Goal: Browse casually: Explore the website without a specific task or goal

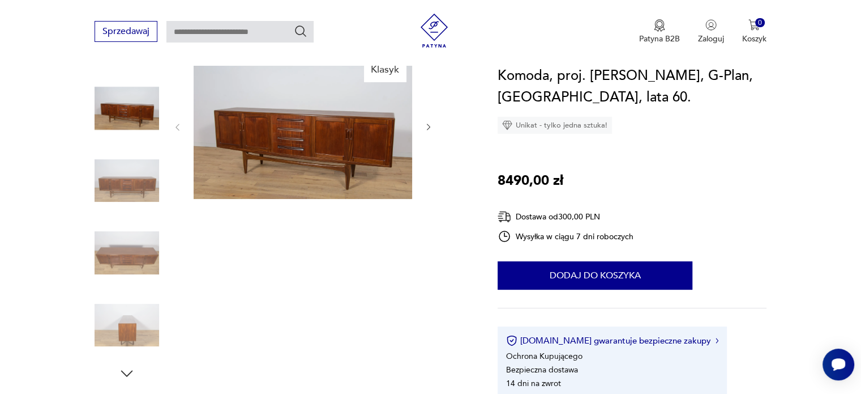
scroll to position [57, 0]
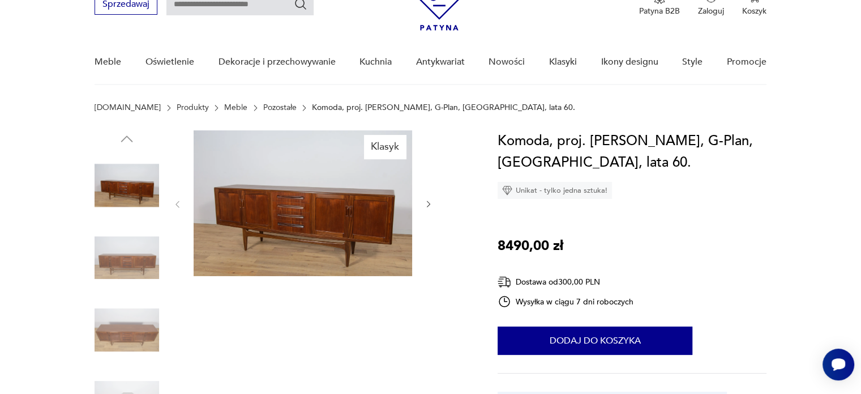
click at [424, 208] on icon "button" at bounding box center [429, 204] width 10 height 10
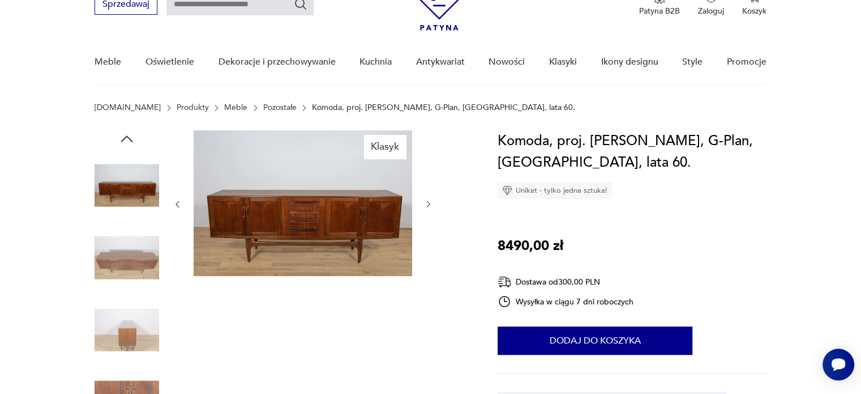
click at [424, 208] on icon "button" at bounding box center [429, 204] width 10 height 10
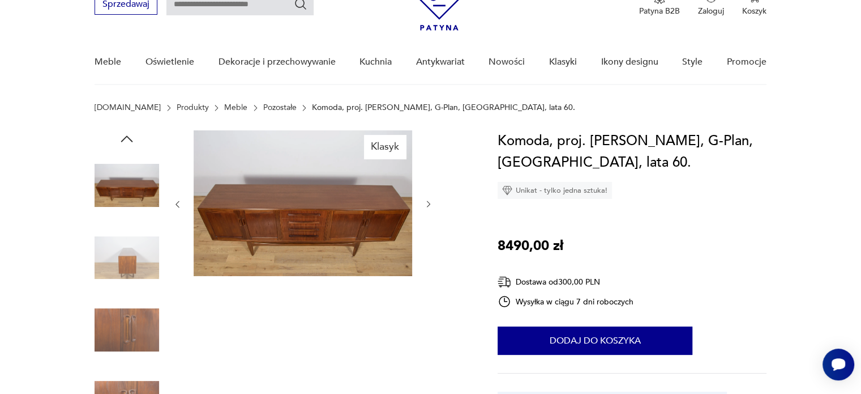
click at [424, 208] on icon "button" at bounding box center [429, 204] width 10 height 10
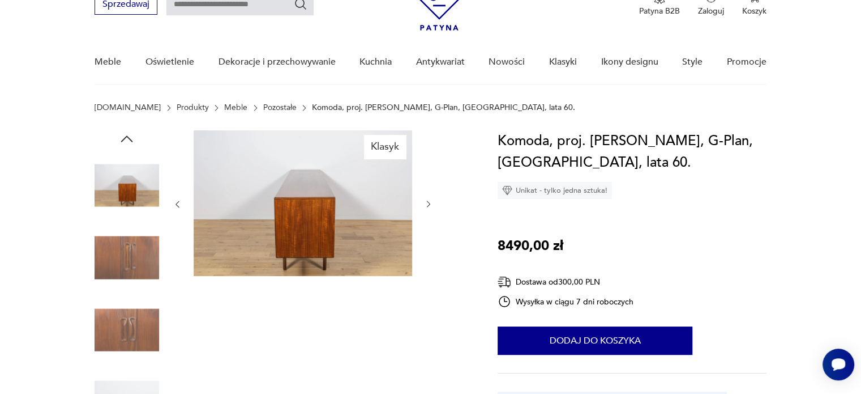
click at [424, 208] on icon "button" at bounding box center [429, 204] width 10 height 10
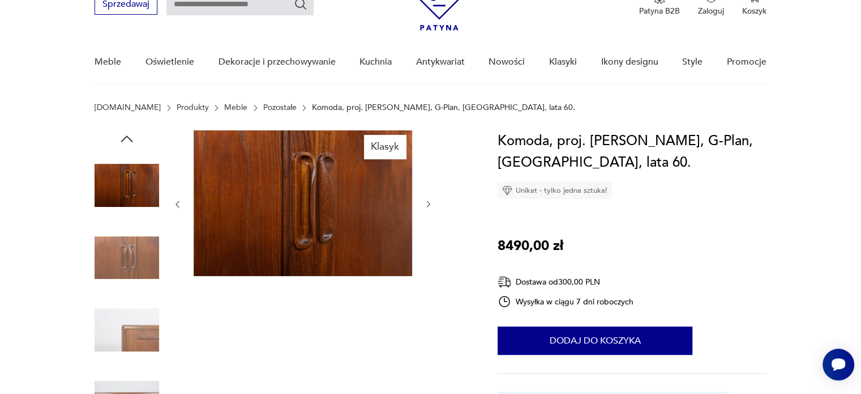
click at [424, 208] on icon "button" at bounding box center [429, 204] width 10 height 10
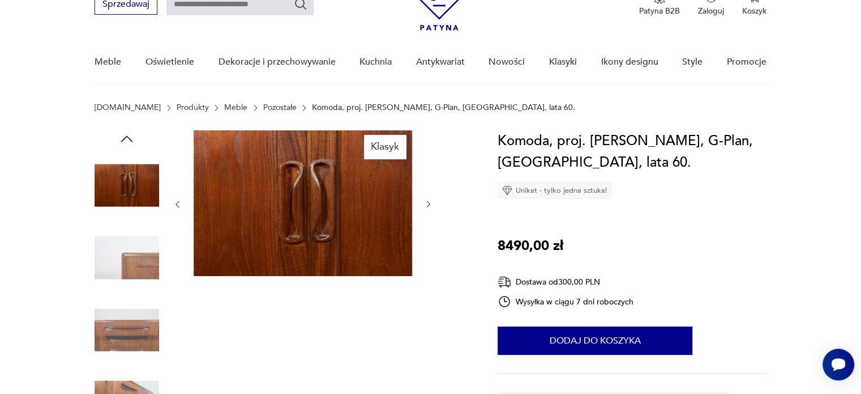
click at [424, 208] on icon "button" at bounding box center [429, 204] width 10 height 10
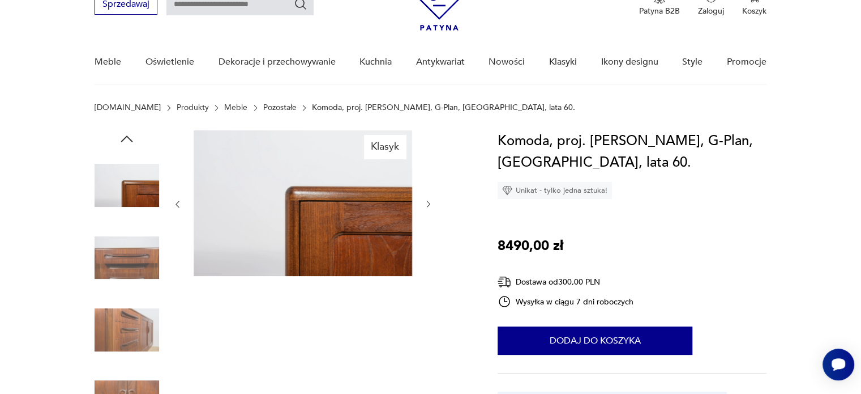
click at [424, 208] on icon "button" at bounding box center [429, 204] width 10 height 10
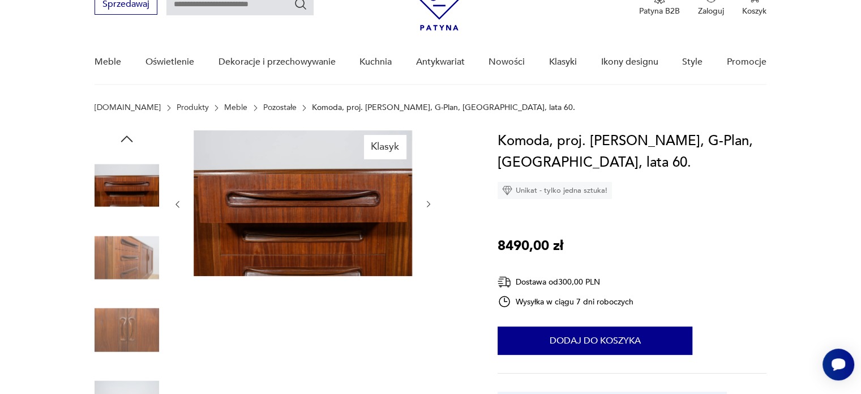
click at [424, 208] on icon "button" at bounding box center [429, 204] width 10 height 10
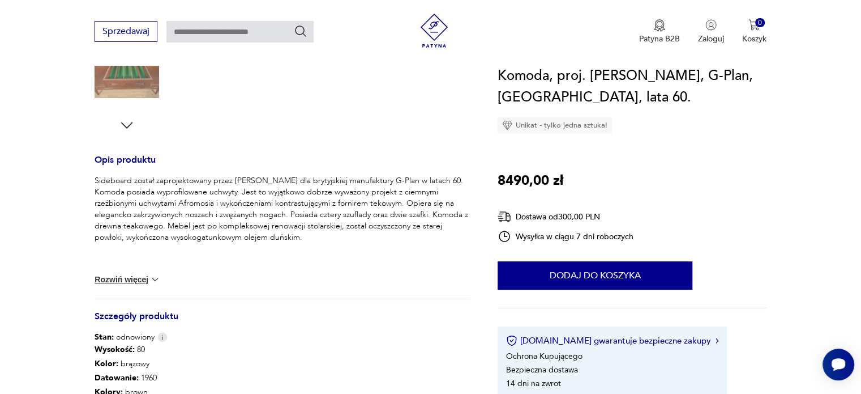
scroll to position [283, 0]
